Goal: Find specific page/section: Find specific page/section

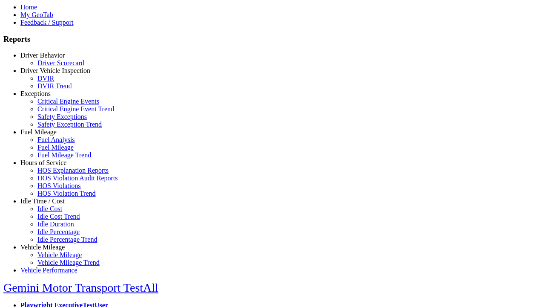
click at [49, 204] on link "Idle Time / Cost" at bounding box center [42, 200] width 44 height 7
click at [55, 212] on link "Idle Cost" at bounding box center [49, 208] width 25 height 7
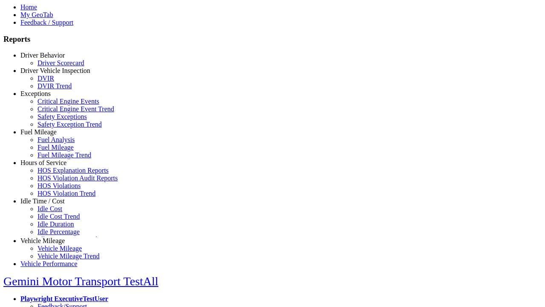
scroll to position [3, 0]
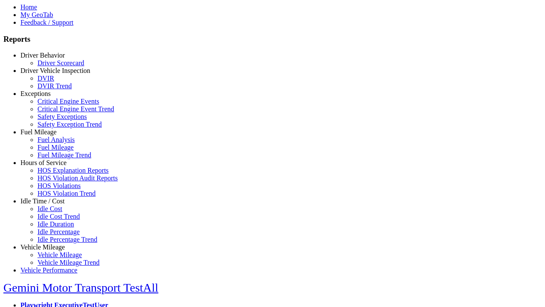
type input "****"
